Goal: Task Accomplishment & Management: Use online tool/utility

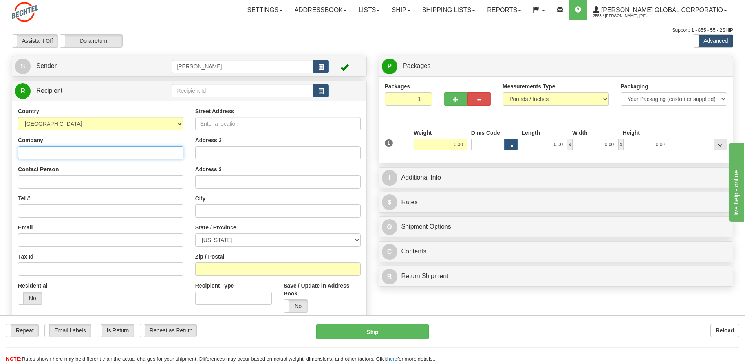
click at [68, 151] on input "Company" at bounding box center [100, 152] width 165 height 13
type input "Bali Hai Golf Club"
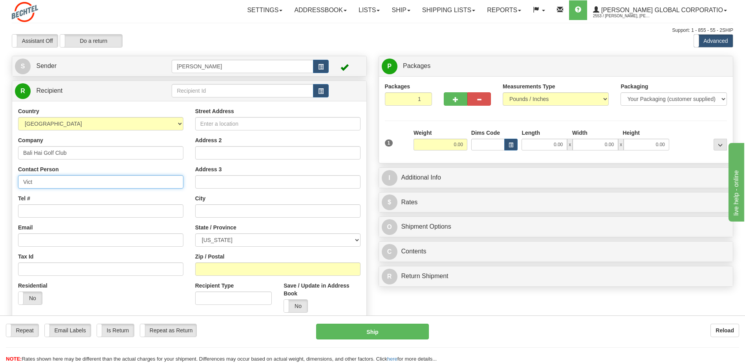
type input "[PERSON_NAME]"
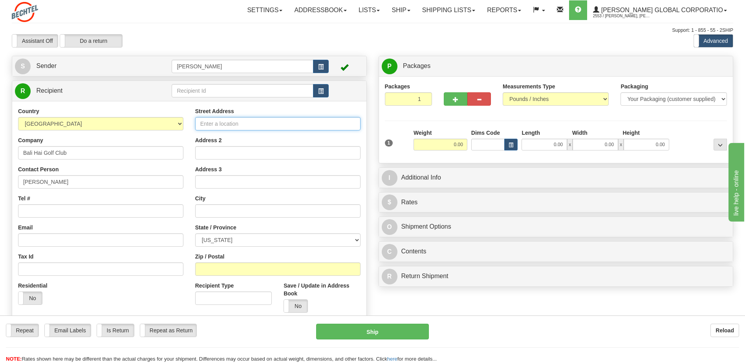
type input "[STREET_ADDRESS]"
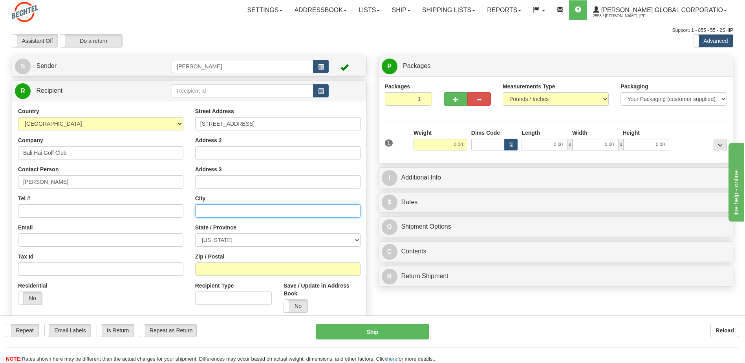
type input "[GEOGRAPHIC_DATA]"
select select "NV"
type input "89119"
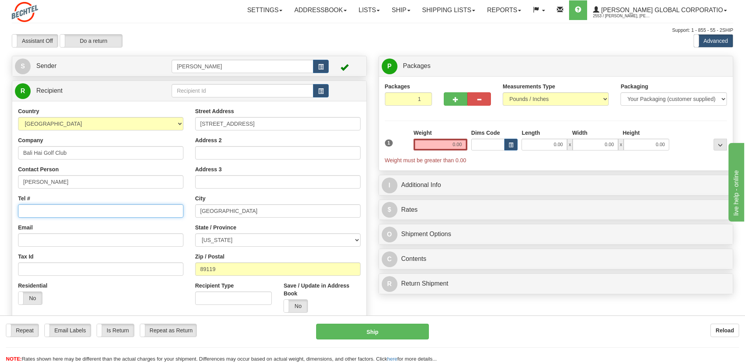
click at [62, 208] on input "Tel #" at bounding box center [100, 210] width 165 height 13
type input "6023687474"
click at [425, 144] on input "0.00" at bounding box center [440, 145] width 54 height 12
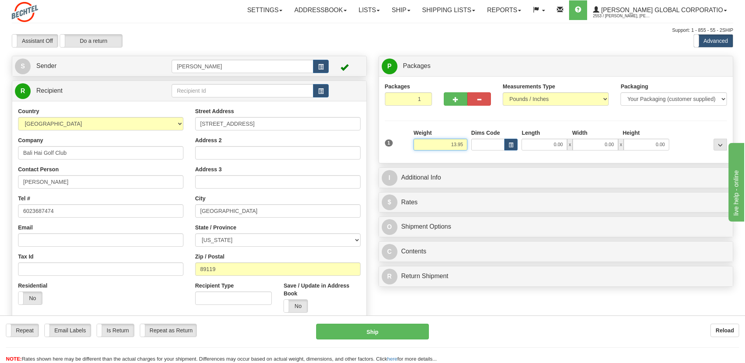
type input "13.95"
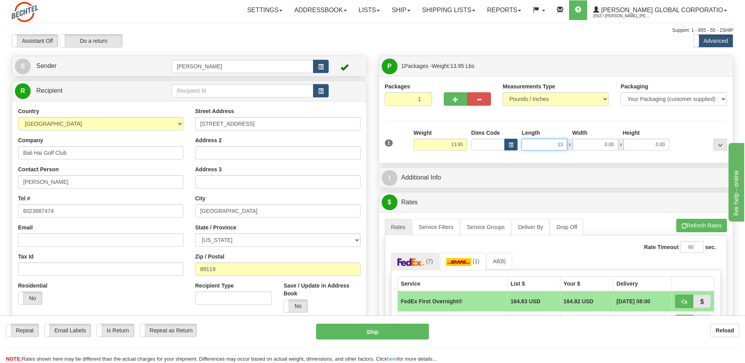
type input "13.50"
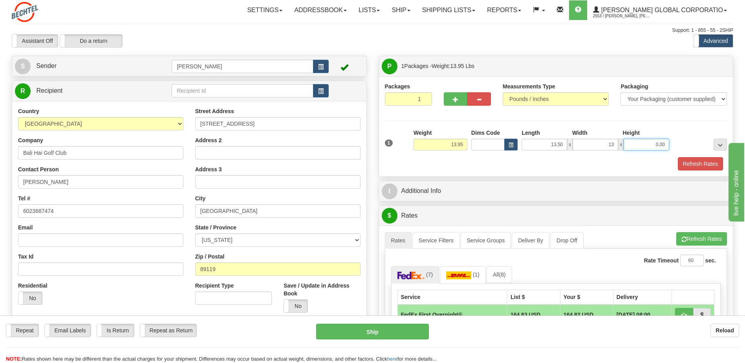
type input "13.00"
type input "11.00"
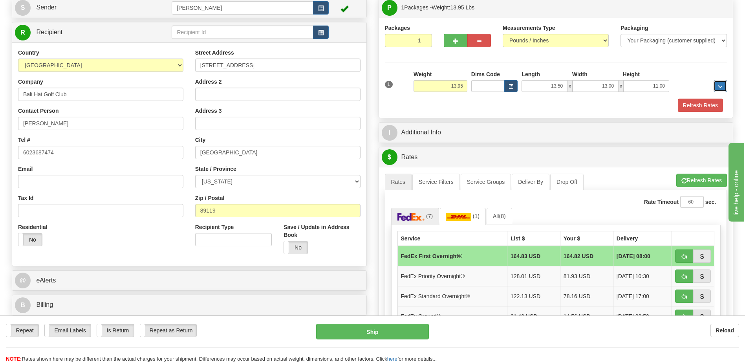
scroll to position [79, 0]
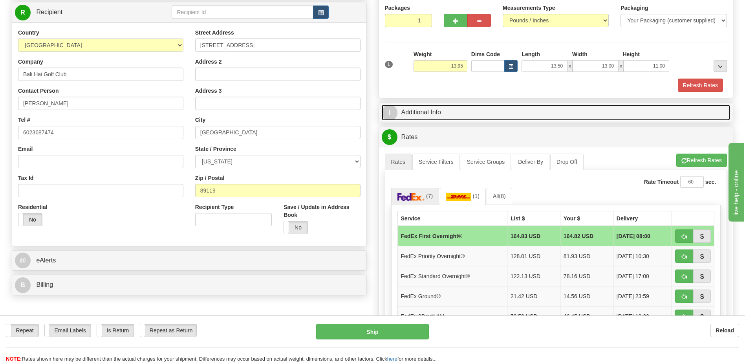
click at [442, 112] on link "I Additional Info" at bounding box center [556, 112] width 349 height 16
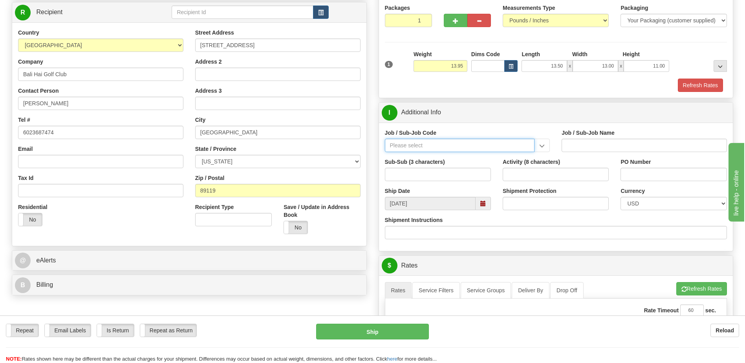
click at [420, 143] on input "Job / Sub-Job Code" at bounding box center [460, 145] width 150 height 13
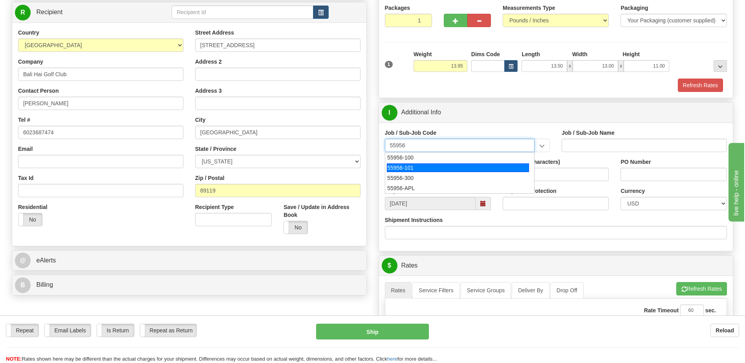
click at [393, 169] on div "55956-101" at bounding box center [458, 167] width 142 height 9
type input "55956-101"
type input "AMERICAS RENEWABLES - PRE-CONSTRUCTION/ BD"
type input "55956-101"
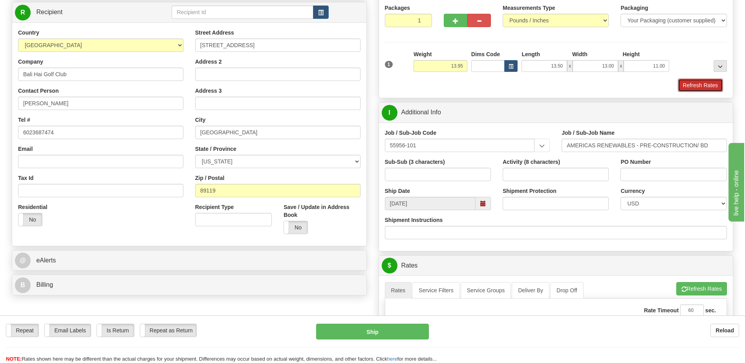
click at [690, 82] on button "Refresh Rates" at bounding box center [700, 85] width 45 height 13
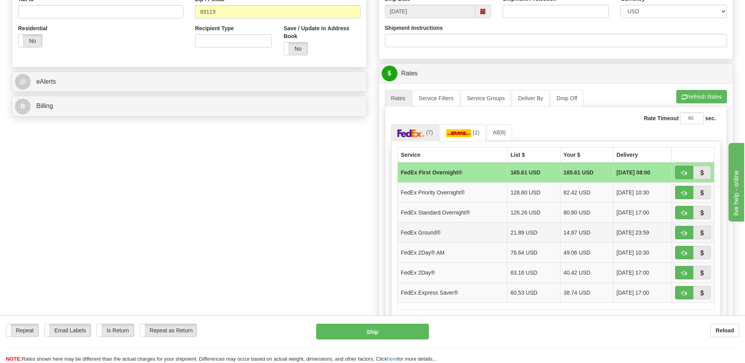
scroll to position [275, 0]
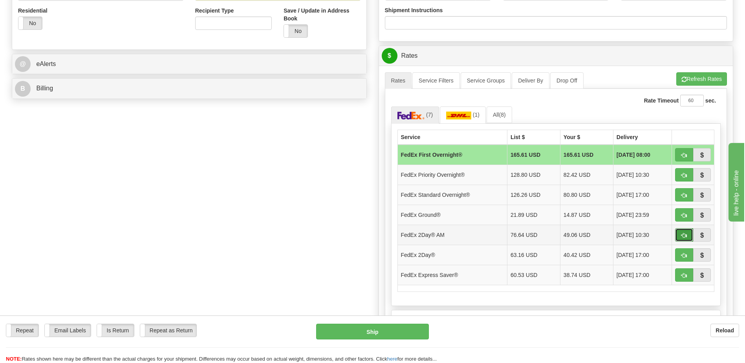
click at [684, 236] on span "button" at bounding box center [683, 235] width 5 height 5
type input "49"
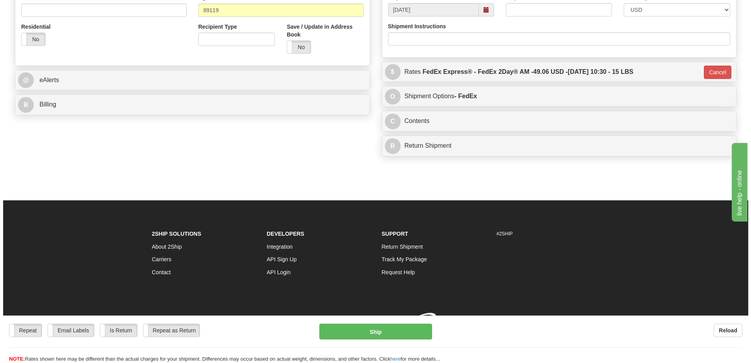
scroll to position [270, 0]
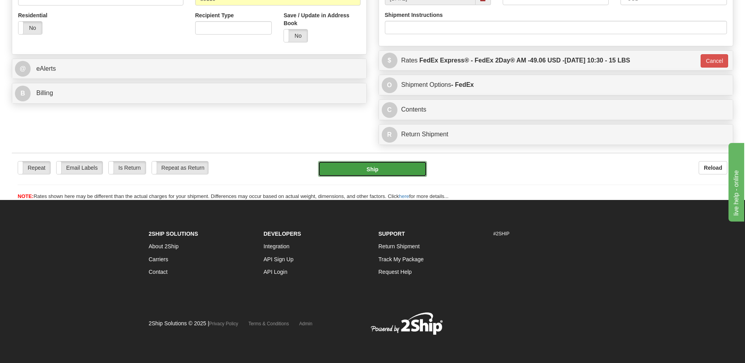
click at [348, 173] on button "Ship" at bounding box center [372, 169] width 108 height 16
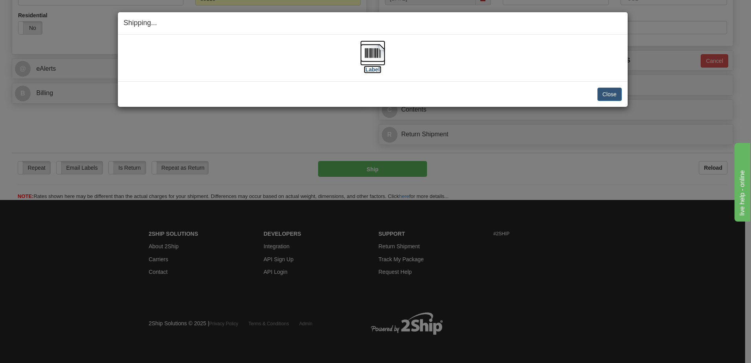
click at [367, 59] on img at bounding box center [372, 52] width 25 height 25
